Goal: Information Seeking & Learning: Check status

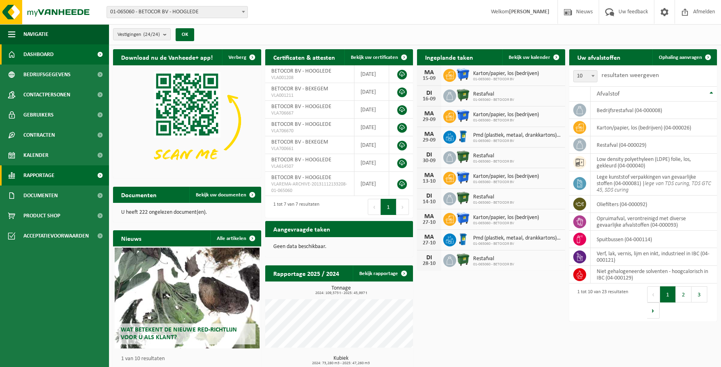
click at [46, 172] on span "Rapportage" at bounding box center [38, 175] width 31 height 20
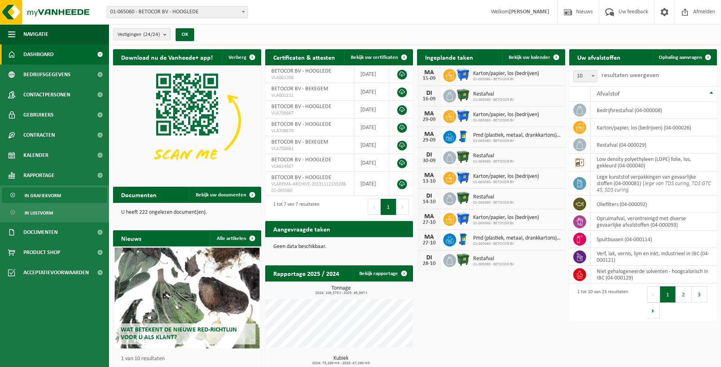
click at [60, 198] on span "In grafiekvorm" at bounding box center [43, 195] width 36 height 15
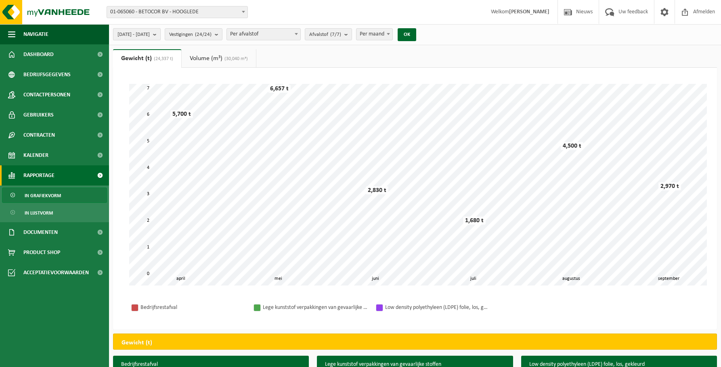
click at [161, 33] on button "2025-04-01 - 2025-09-15" at bounding box center [137, 34] width 48 height 12
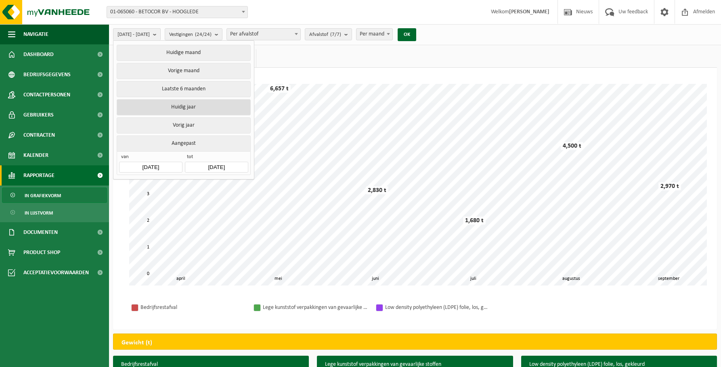
click at [159, 109] on button "Huidig jaar" at bounding box center [184, 107] width 134 height 16
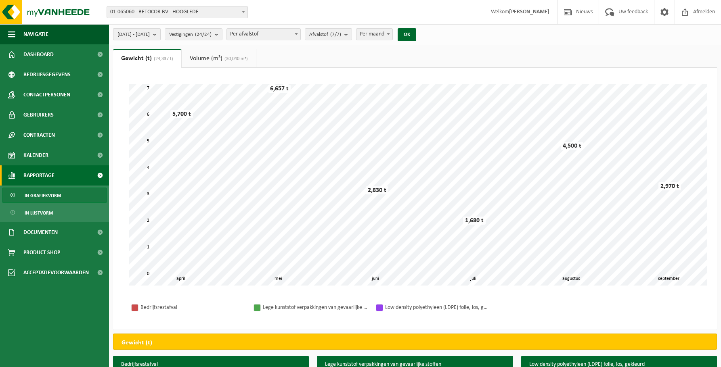
click at [150, 35] on span "2025-01-01 - 2025-09-15" at bounding box center [133, 35] width 32 height 12
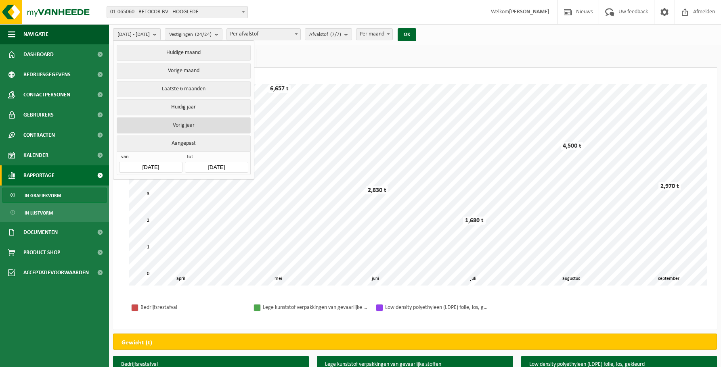
click at [174, 118] on button "Vorig jaar" at bounding box center [184, 125] width 134 height 16
type input "2024-01-01"
type input "2024-12-31"
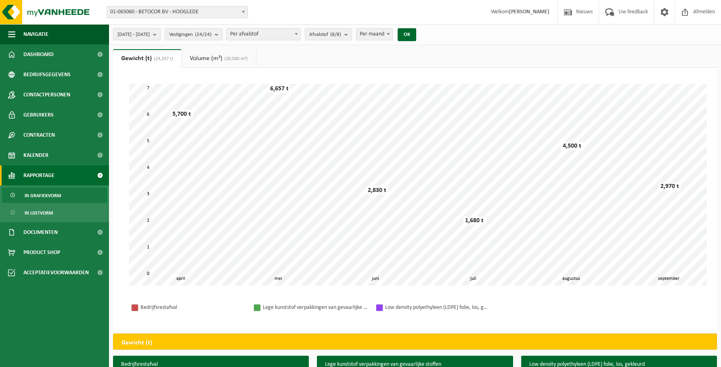
click at [160, 37] on b "submit" at bounding box center [156, 34] width 7 height 11
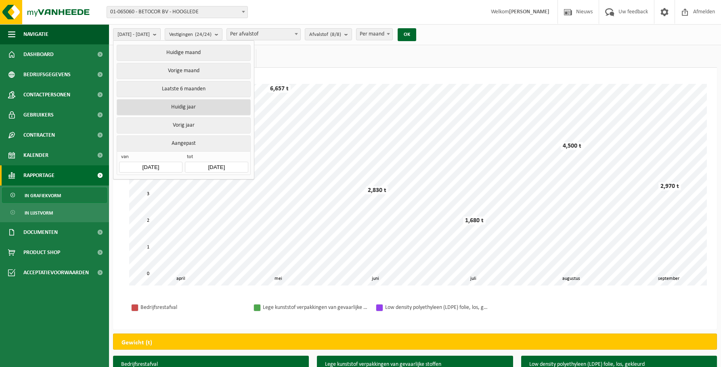
click at [162, 100] on button "Huidig jaar" at bounding box center [184, 107] width 134 height 16
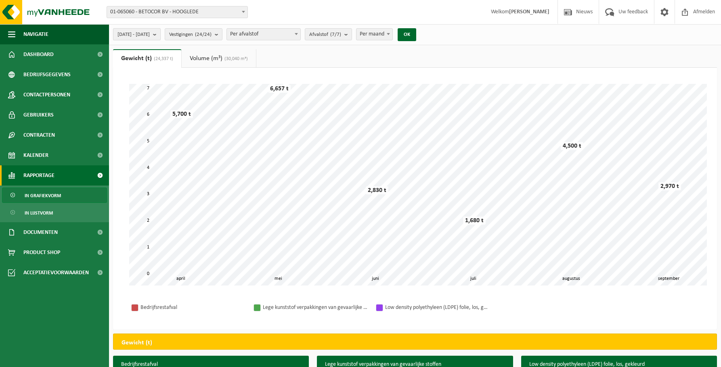
click at [161, 35] on button "2025-01-01 - 2025-09-15" at bounding box center [137, 34] width 48 height 12
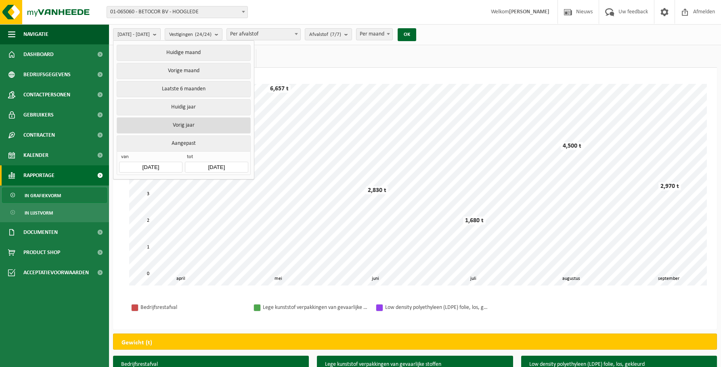
click at [173, 121] on button "Vorig jaar" at bounding box center [184, 125] width 134 height 16
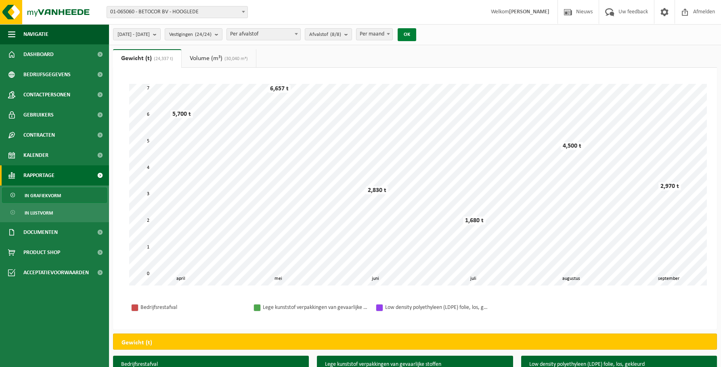
click at [416, 32] on button "OK" at bounding box center [406, 34] width 19 height 13
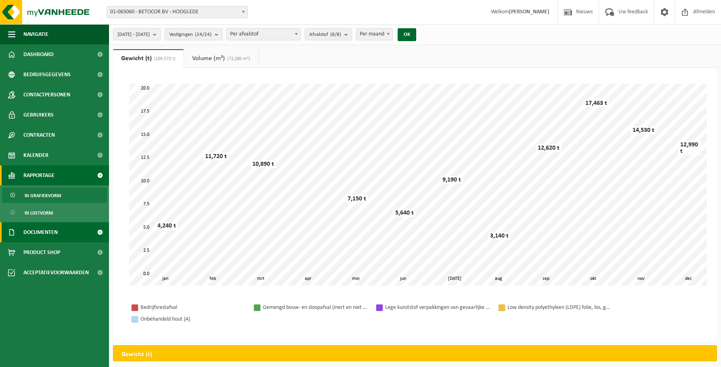
click at [27, 232] on span "Documenten" at bounding box center [40, 232] width 34 height 20
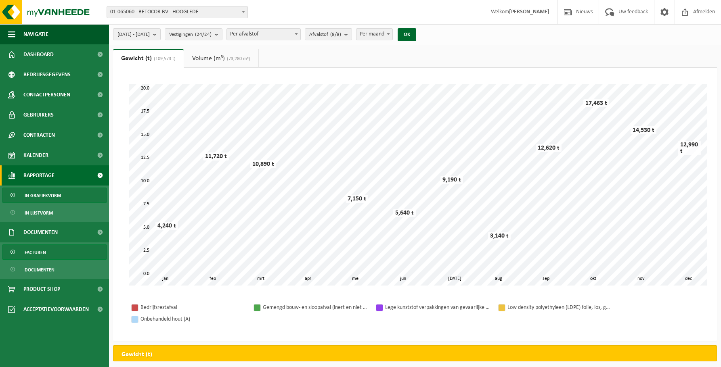
click at [34, 247] on span "Facturen" at bounding box center [35, 252] width 21 height 15
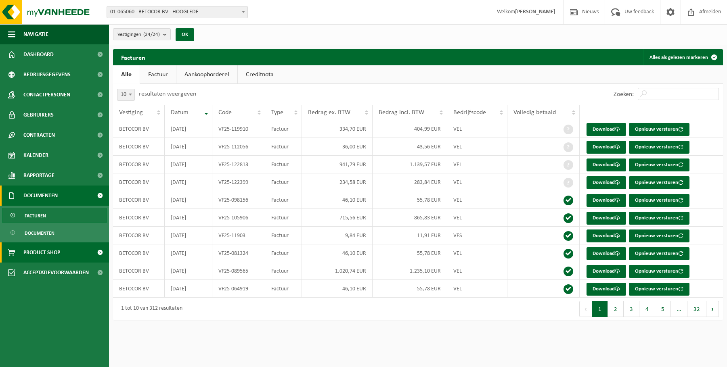
click at [50, 250] on span "Product Shop" at bounding box center [41, 253] width 37 height 20
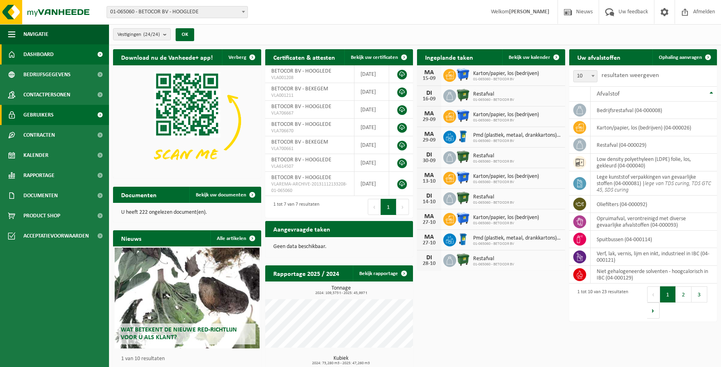
click at [52, 116] on span "Gebruikers" at bounding box center [38, 115] width 30 height 20
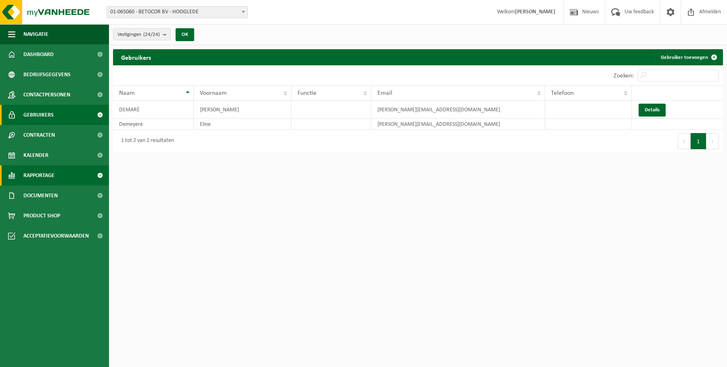
click at [38, 173] on span "Rapportage" at bounding box center [38, 175] width 31 height 20
